Goal: Task Accomplishment & Management: Use online tool/utility

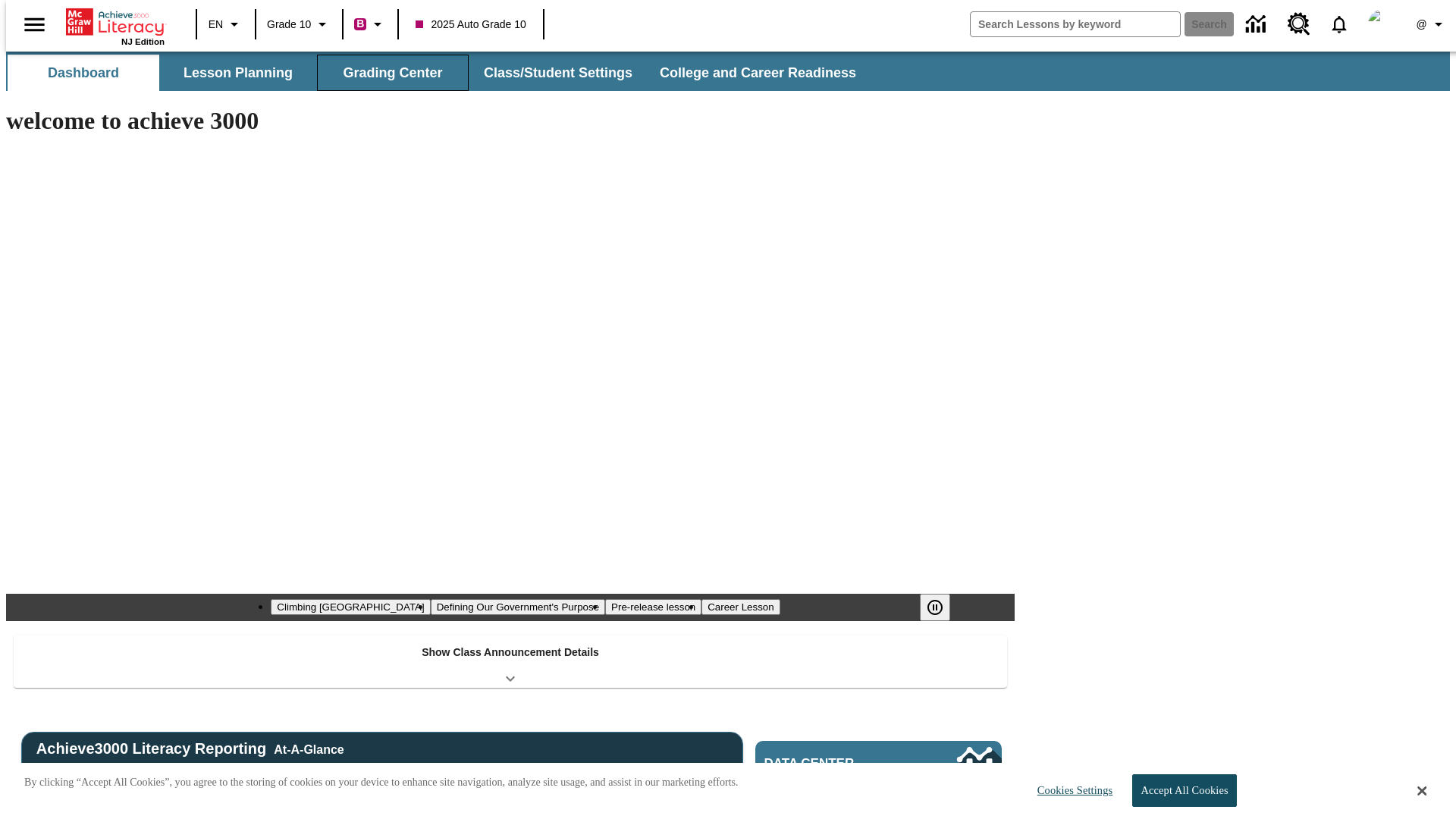
click at [387, 73] on button "Grading Center" at bounding box center [393, 73] width 151 height 37
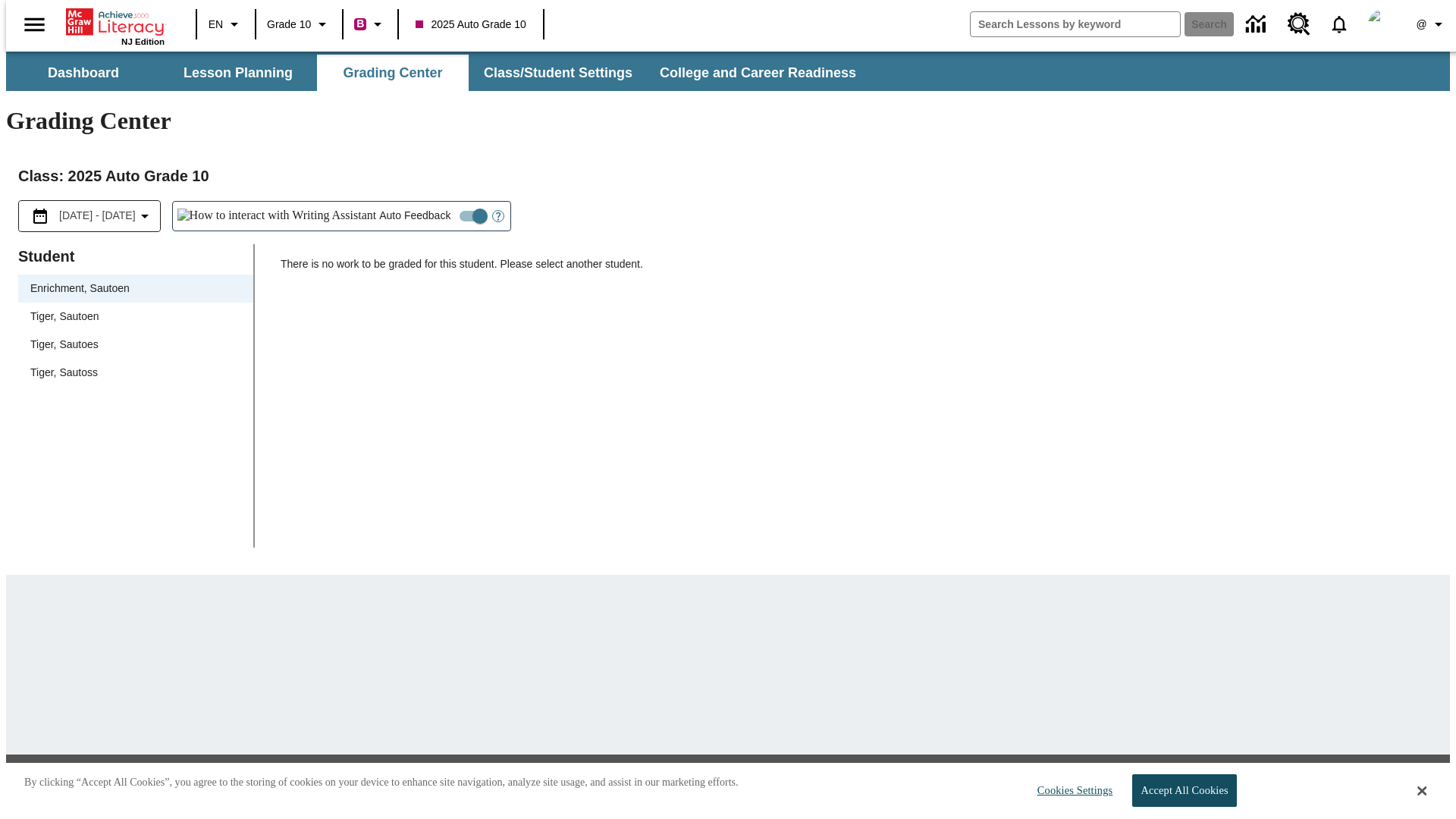
click at [131, 309] on span "Tiger, Sautoen" at bounding box center [136, 317] width 211 height 16
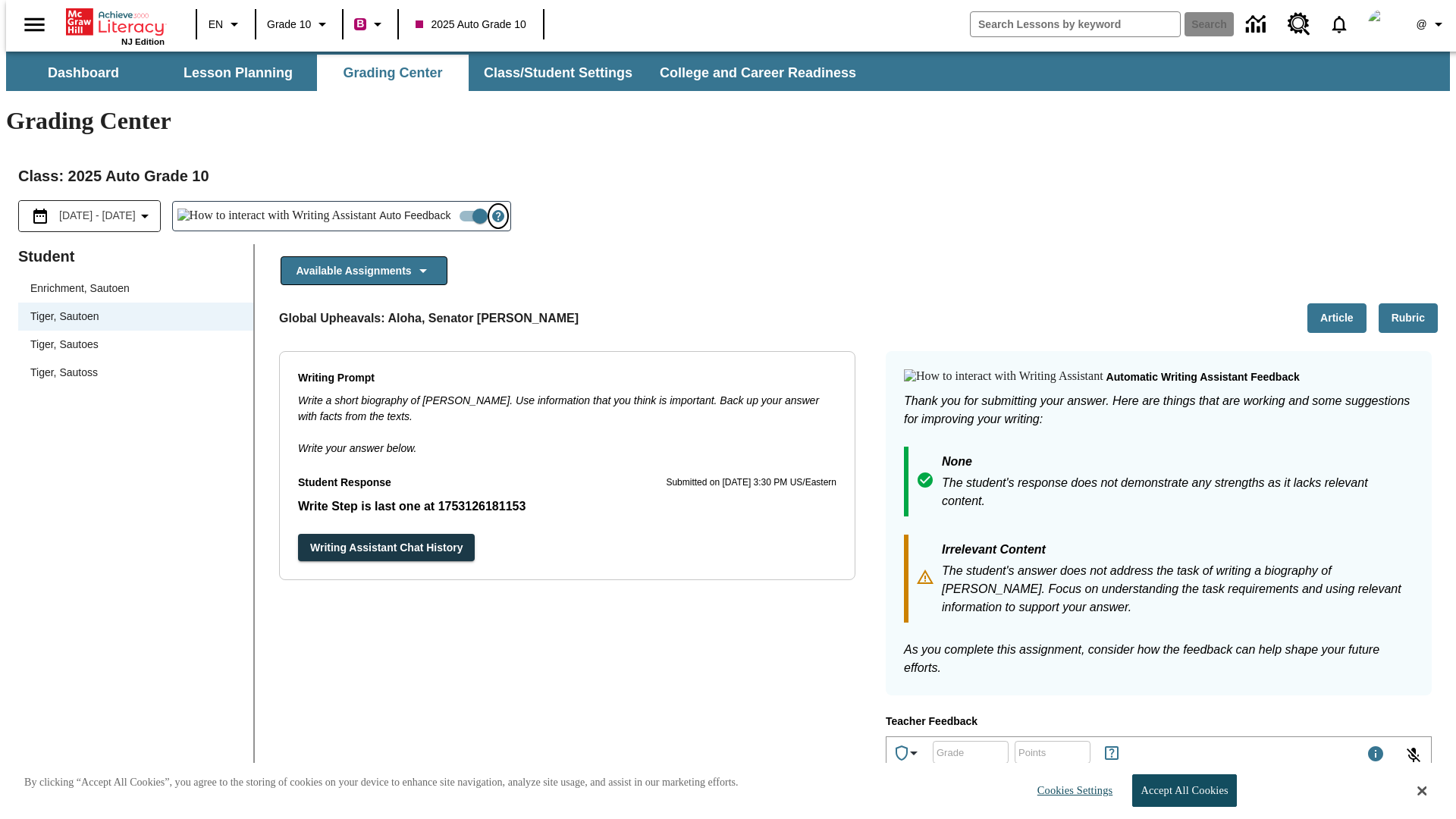
click at [496, 213] on icon "Open Help for Writing Assistant" at bounding box center [498, 216] width 5 height 8
click at [436, 202] on input "Auto Feedback" at bounding box center [479, 216] width 86 height 29
checkbox input "false"
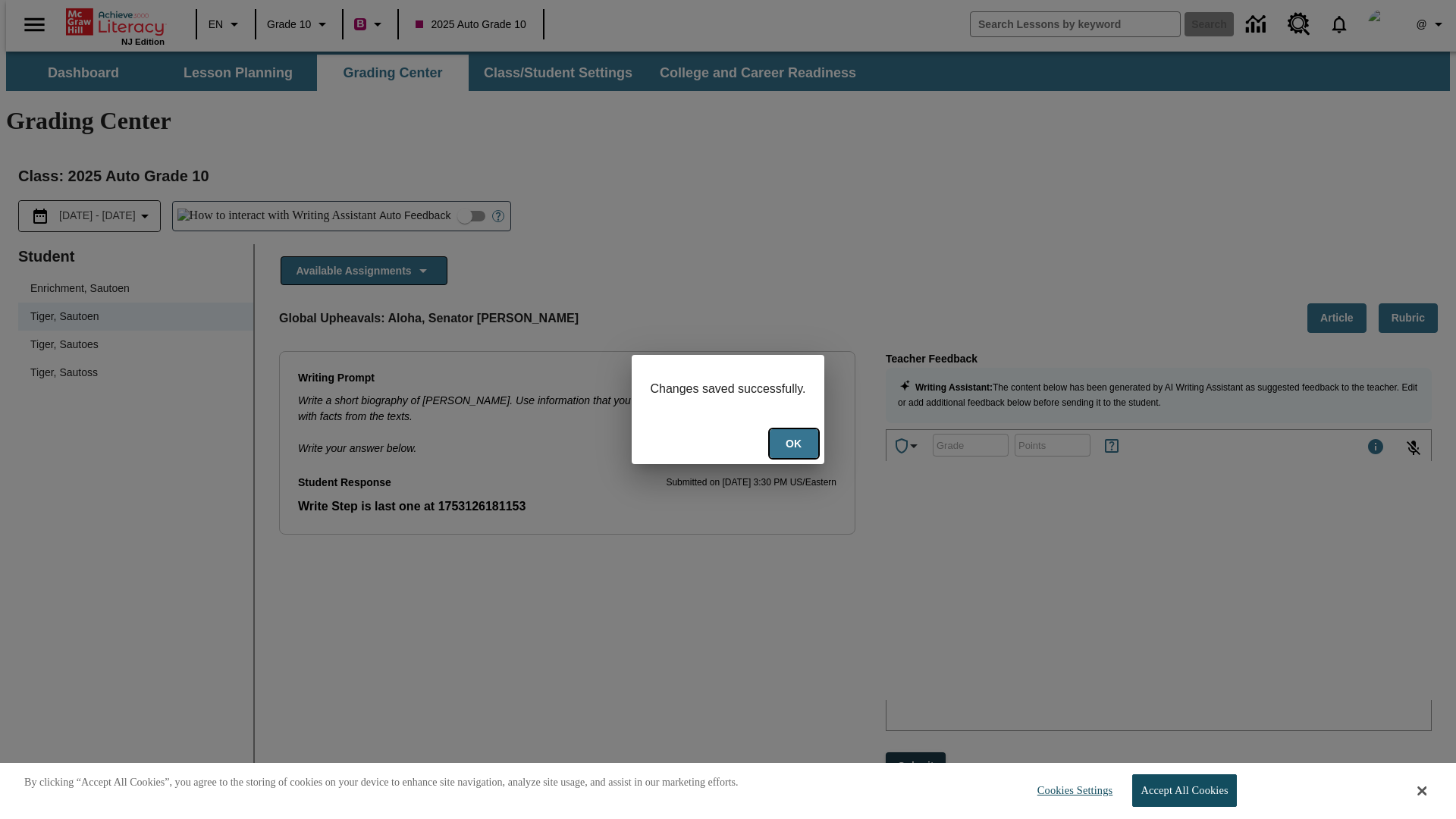
click at [796, 445] on button "Ok" at bounding box center [793, 444] width 48 height 30
